Goal: Communication & Community: Answer question/provide support

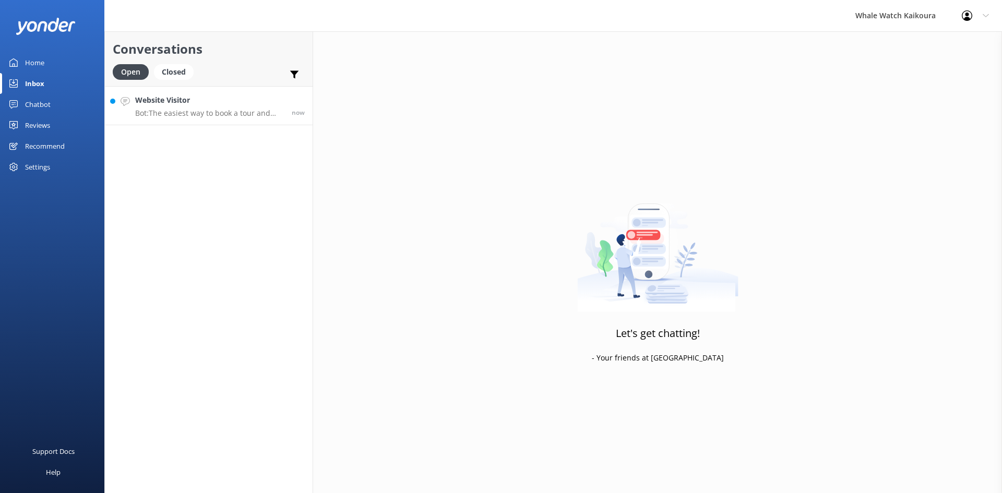
click at [178, 121] on link "Website Visitor Bot: The easiest way to book a tour and check availability for …" at bounding box center [209, 105] width 208 height 39
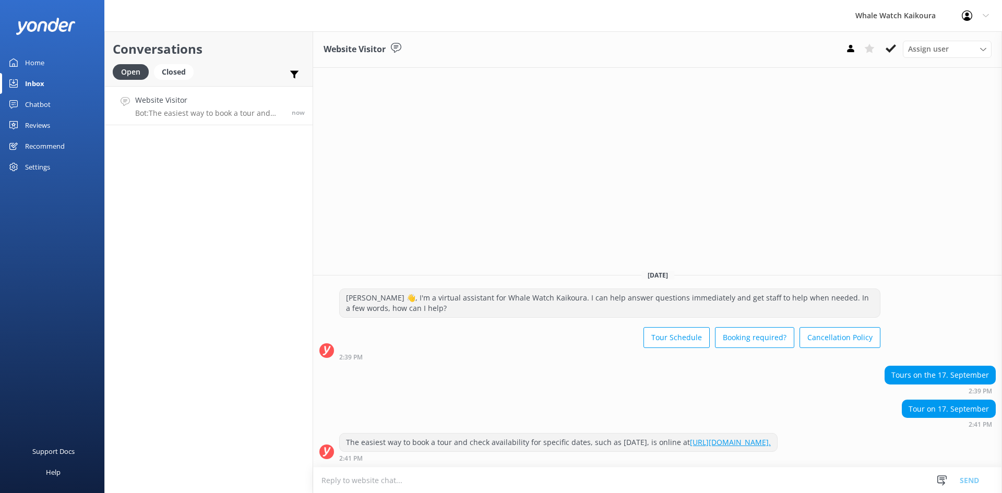
click at [533, 477] on textarea at bounding box center [657, 481] width 689 height 26
paste textarea "ora, Unfortunately, we will be closed on [DATE] and [DATE]."
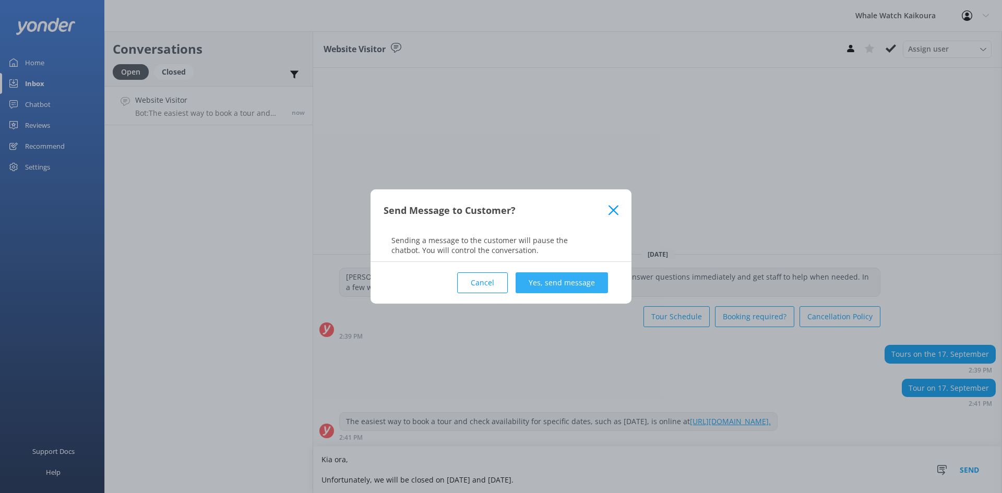
type textarea "Kia ora, Unfortunately, we will be closed on [DATE] and [DATE]."
click at [566, 288] on button "Yes, send message" at bounding box center [562, 282] width 92 height 21
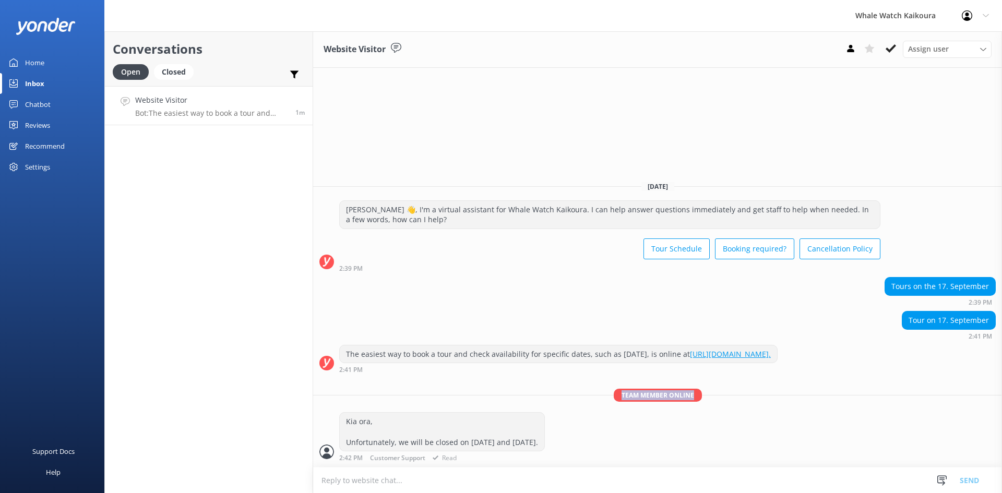
drag, startPoint x: 622, startPoint y: 397, endPoint x: 729, endPoint y: 400, distance: 106.5
click at [729, 400] on p "Team member online" at bounding box center [657, 395] width 689 height 13
click at [573, 486] on textarea at bounding box center [657, 481] width 689 height 26
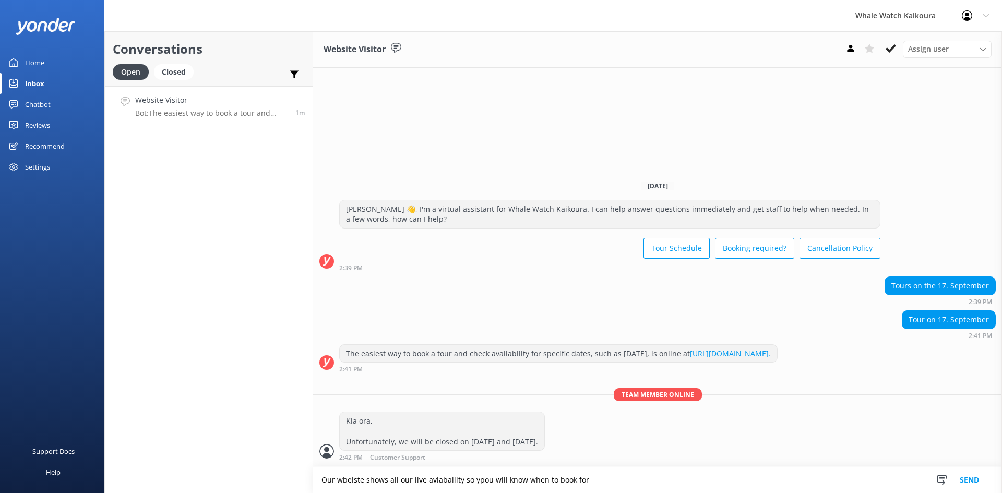
type textarea "Our wbeiste shows all our live aviabaility so ypou will know when to book for"
click at [423, 354] on div "The easiest way to book a tour and check availability for specific dates, such …" at bounding box center [558, 355] width 437 height 18
click at [415, 318] on div "Tour on 17. September 2:41 PM" at bounding box center [657, 325] width 689 height 29
